Goal: Task Accomplishment & Management: Use online tool/utility

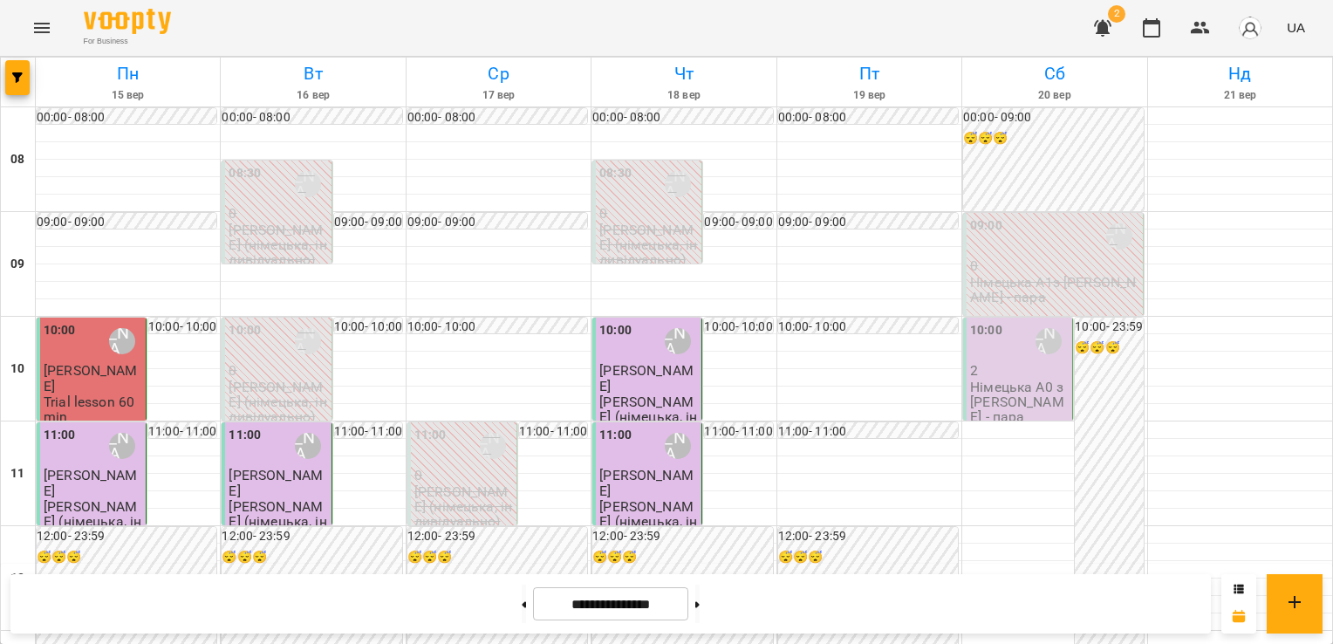
click at [1011, 346] on div "10:00 [PERSON_NAME] (н)" at bounding box center [1019, 341] width 99 height 40
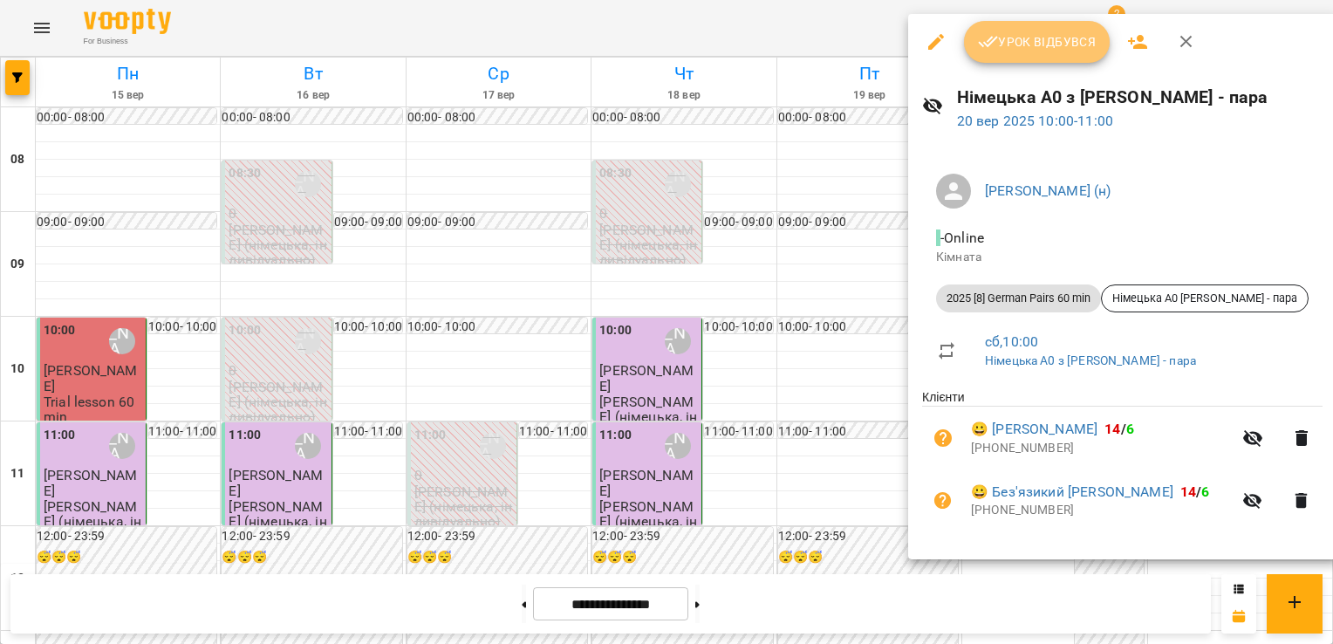
click at [1025, 59] on button "Урок відбувся" at bounding box center [1037, 42] width 147 height 42
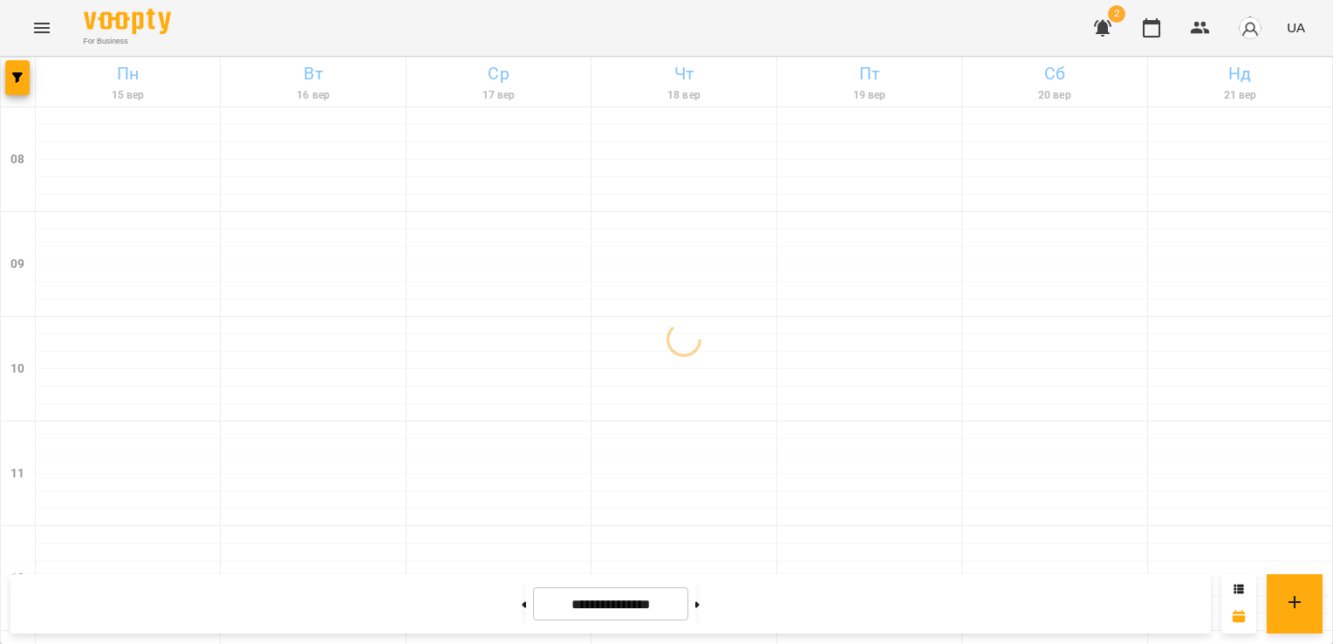
click at [1252, 34] on img "button" at bounding box center [1250, 28] width 24 height 24
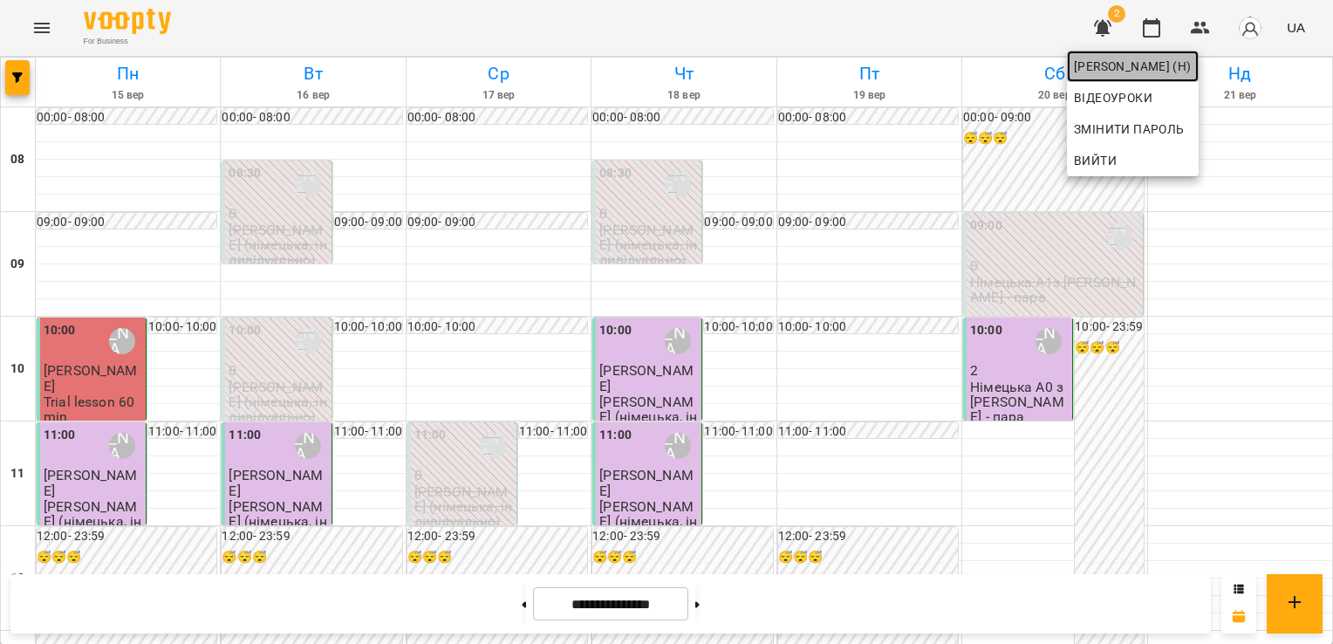
click at [1114, 60] on span "[PERSON_NAME] (н)" at bounding box center [1133, 66] width 118 height 21
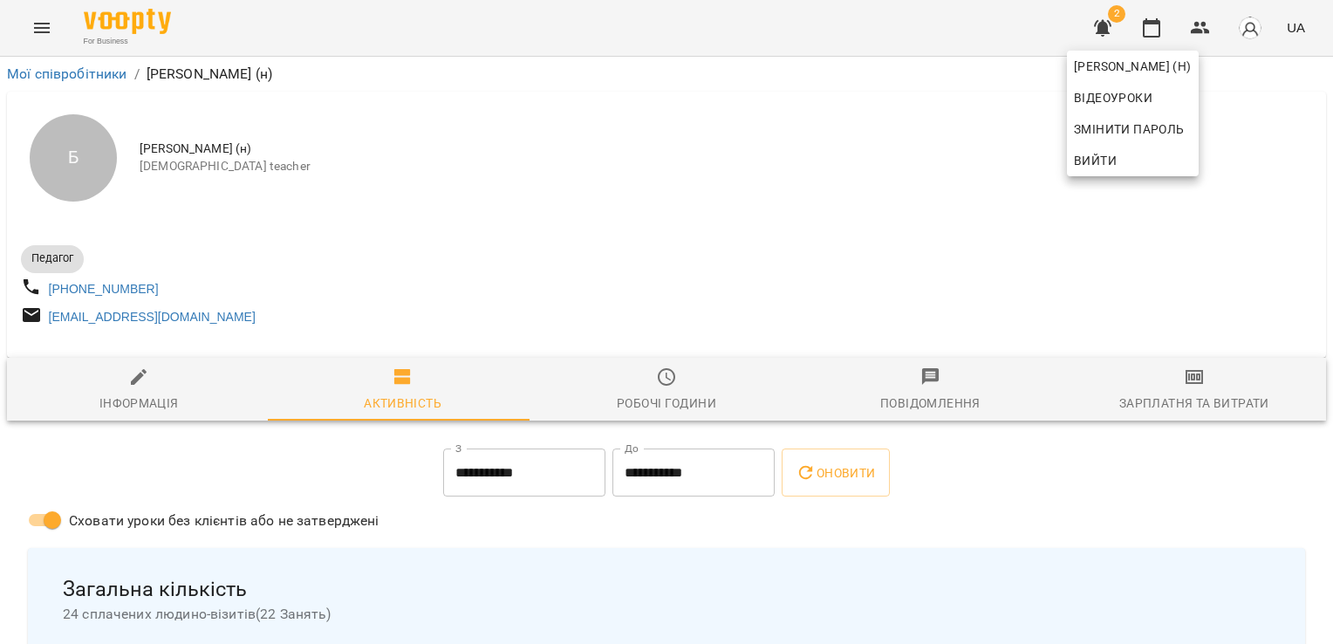
click at [1176, 399] on div at bounding box center [666, 322] width 1333 height 644
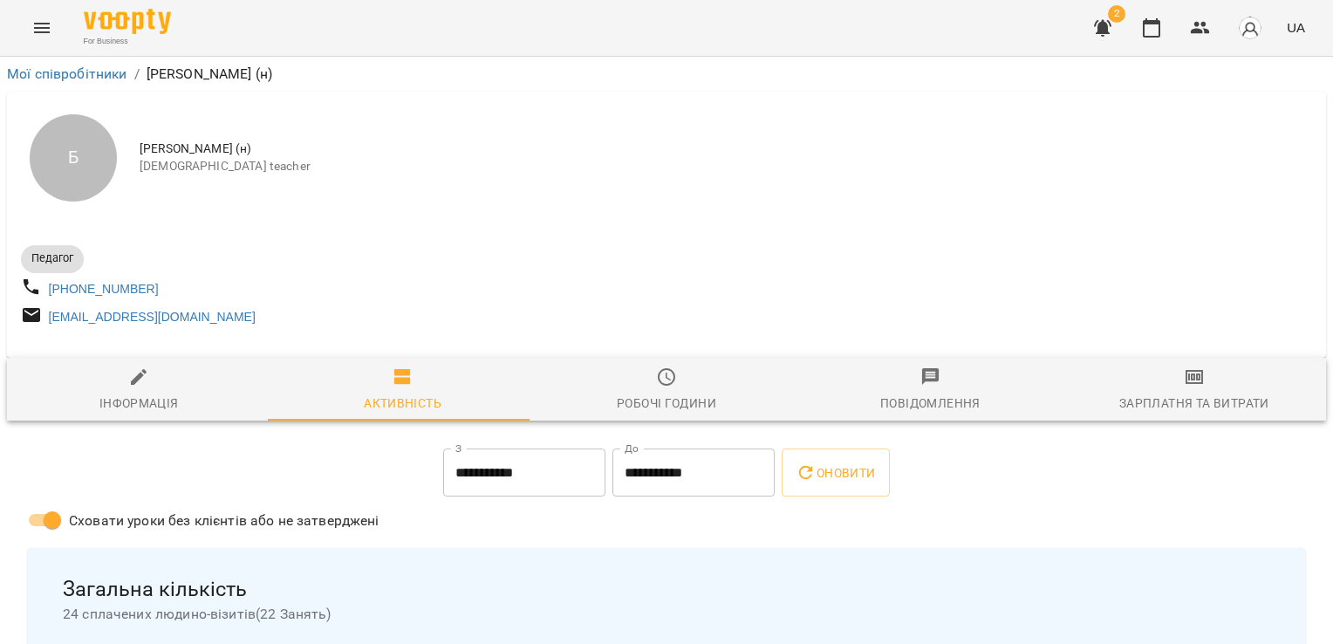
click at [1176, 399] on span "Зарплатня та Витрати" at bounding box center [1194, 390] width 243 height 47
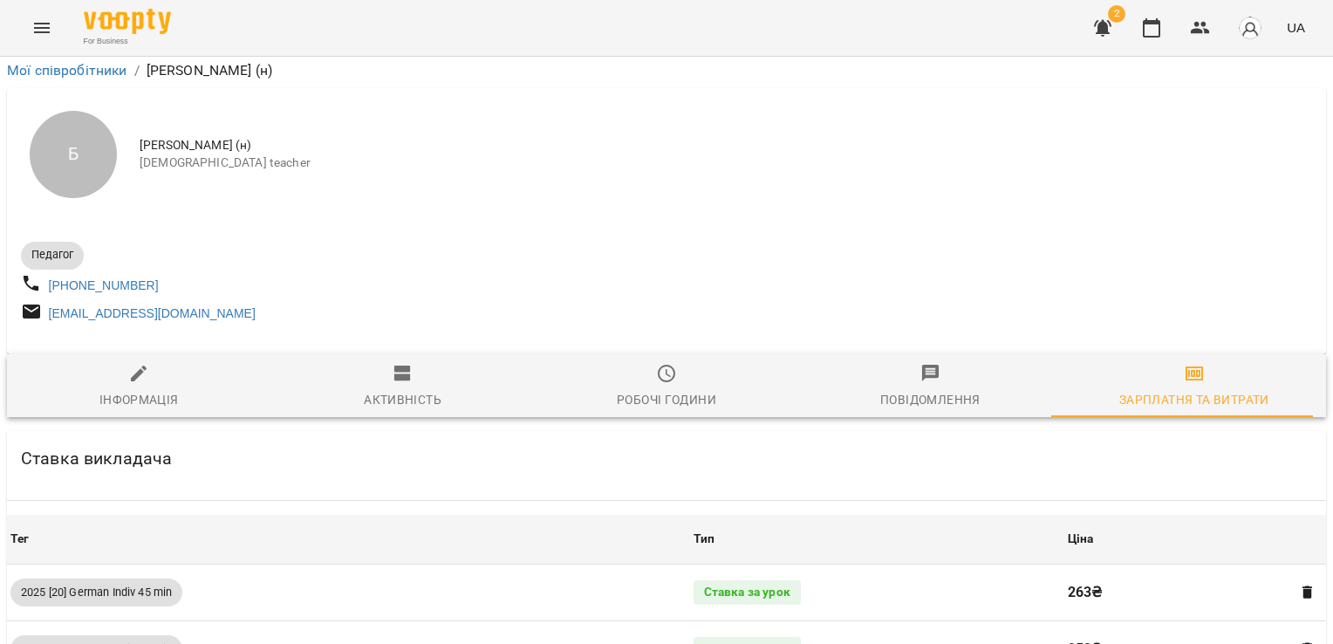
scroll to position [1613, 0]
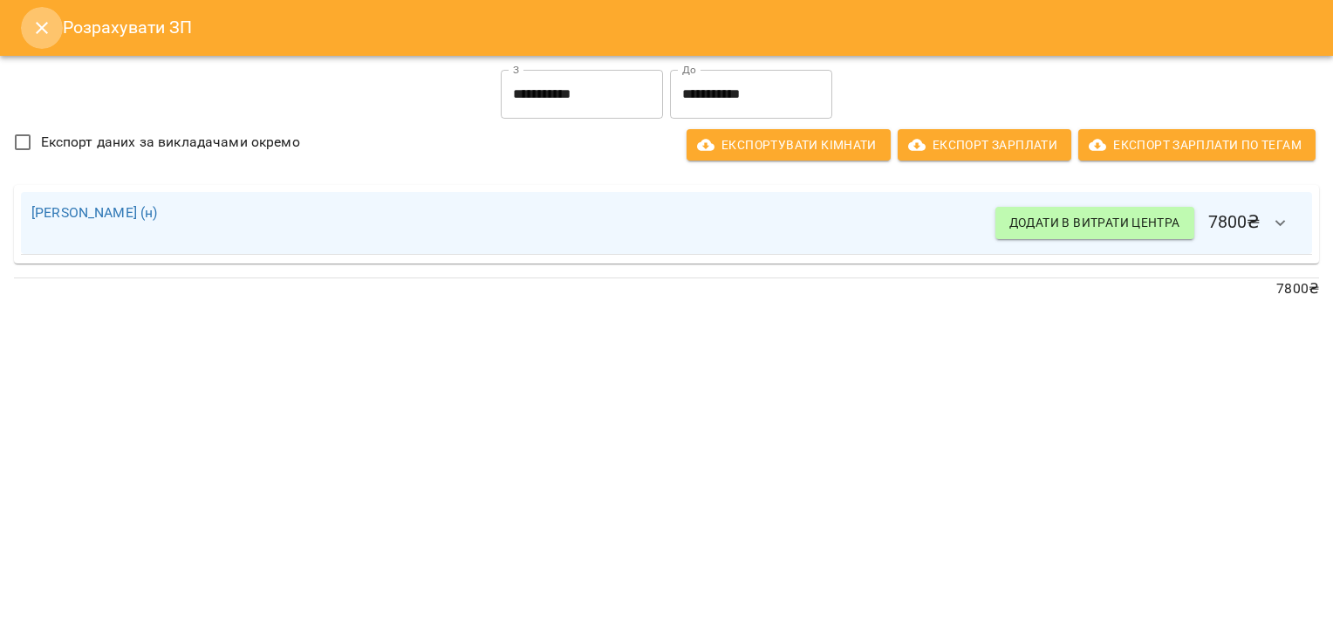
click at [35, 31] on icon "Close" at bounding box center [41, 27] width 21 height 21
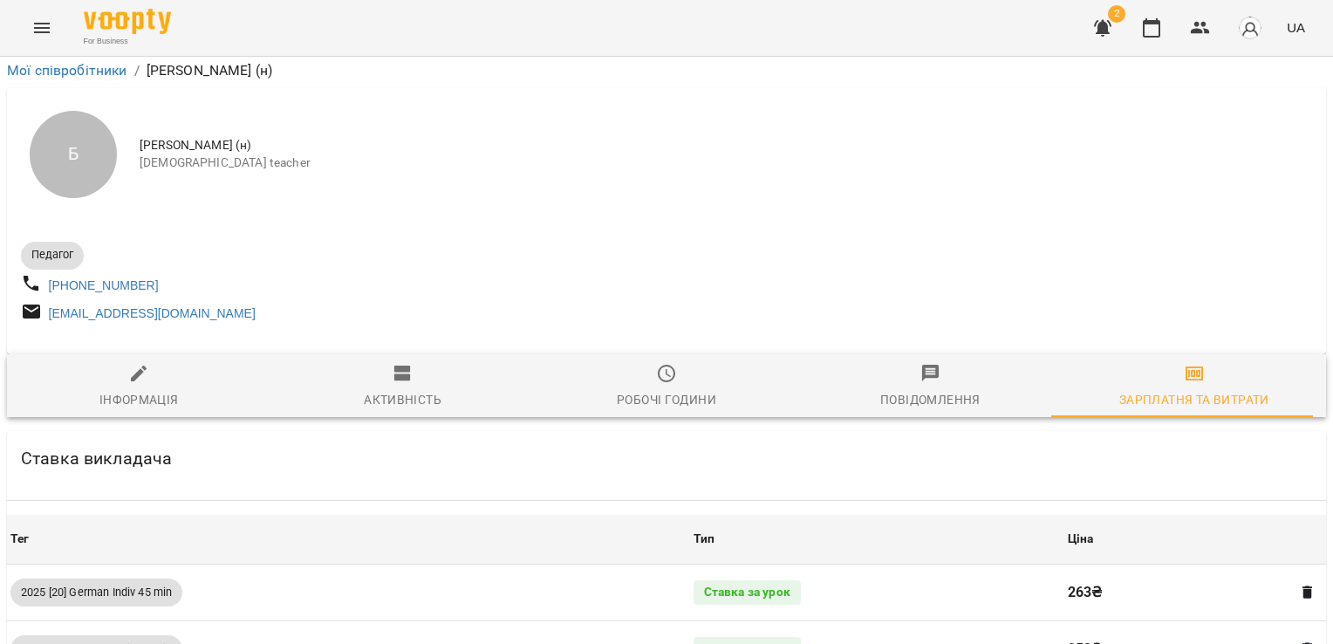
scroll to position [0, 0]
